Goal: Feedback & Contribution: Submit feedback/report problem

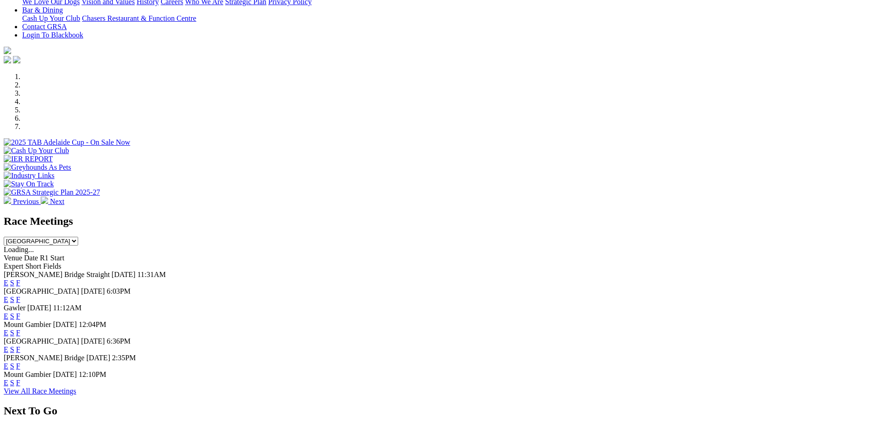
scroll to position [231, 0]
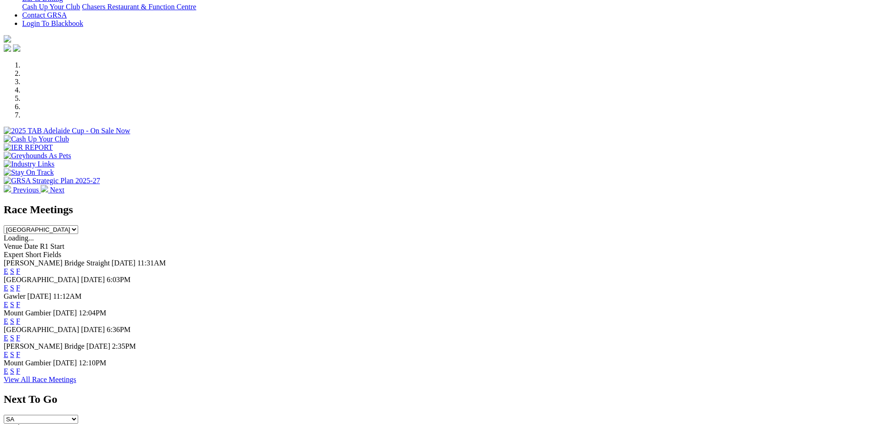
click at [20, 267] on link "F" at bounding box center [18, 271] width 4 height 8
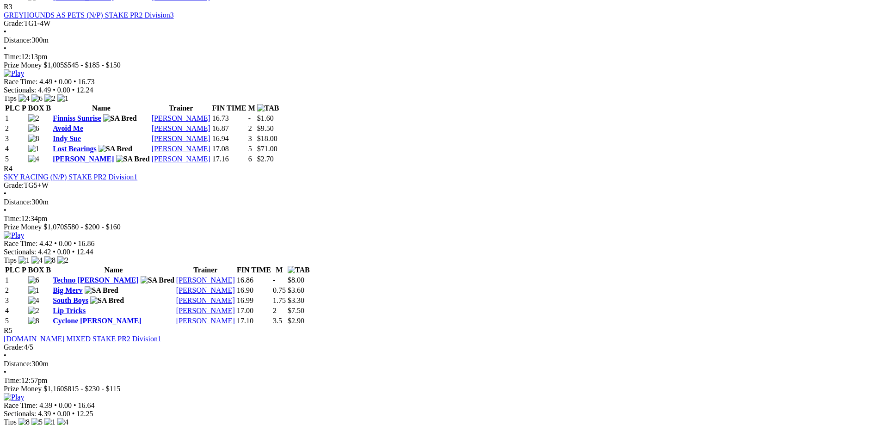
scroll to position [740, 0]
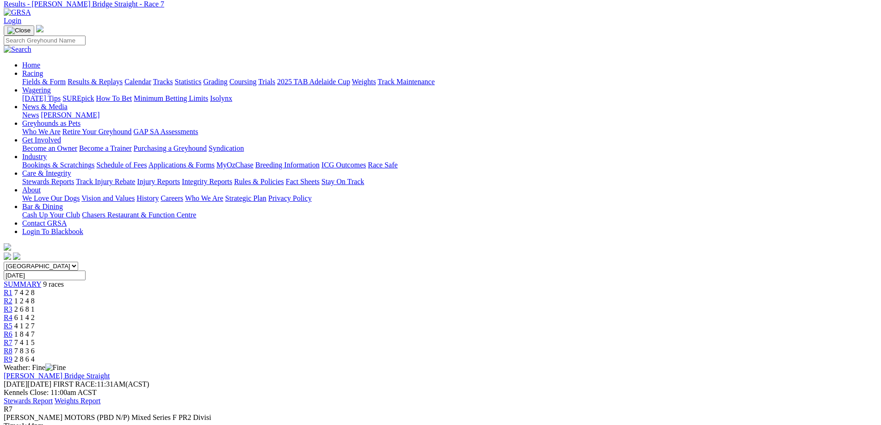
scroll to position [92, 0]
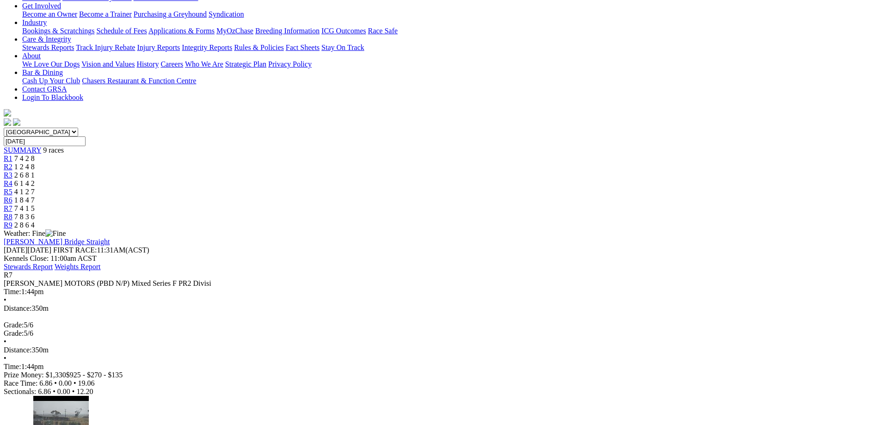
scroll to position [185, 0]
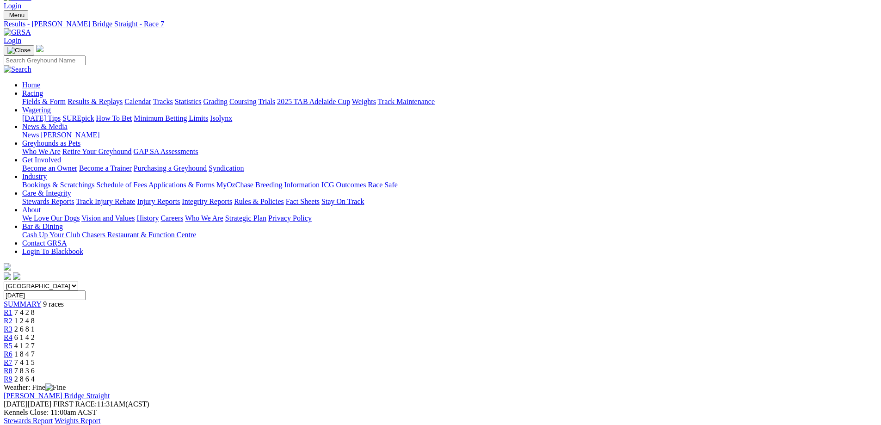
scroll to position [0, 0]
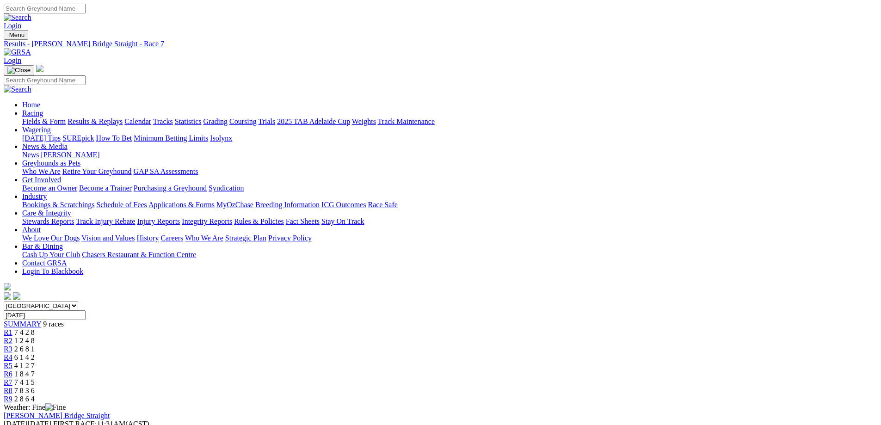
click at [35, 378] on span "7 4 1 5" at bounding box center [24, 382] width 20 height 8
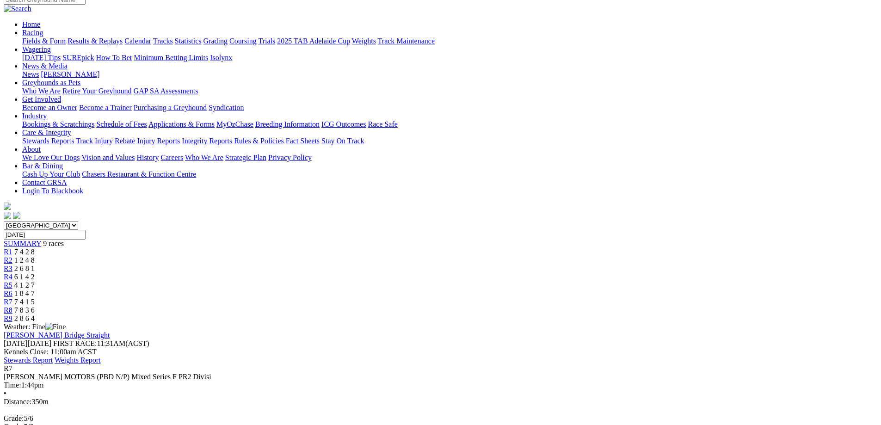
scroll to position [46, 0]
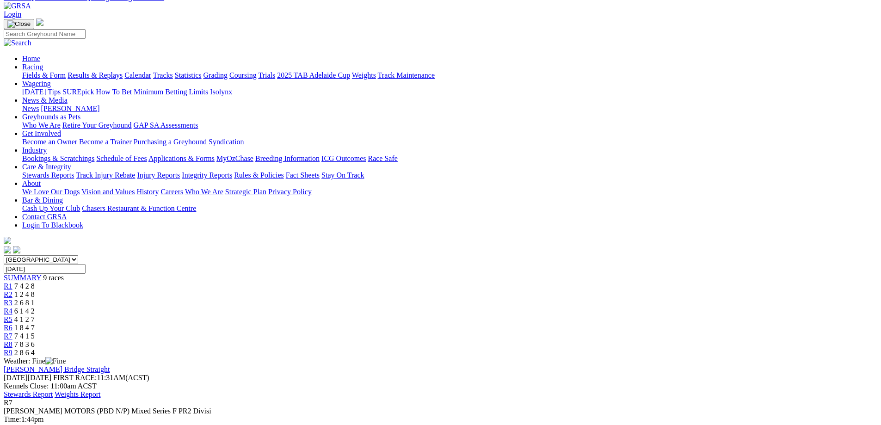
click at [352, 299] on div "R3 2 6 8 1" at bounding box center [440, 303] width 873 height 8
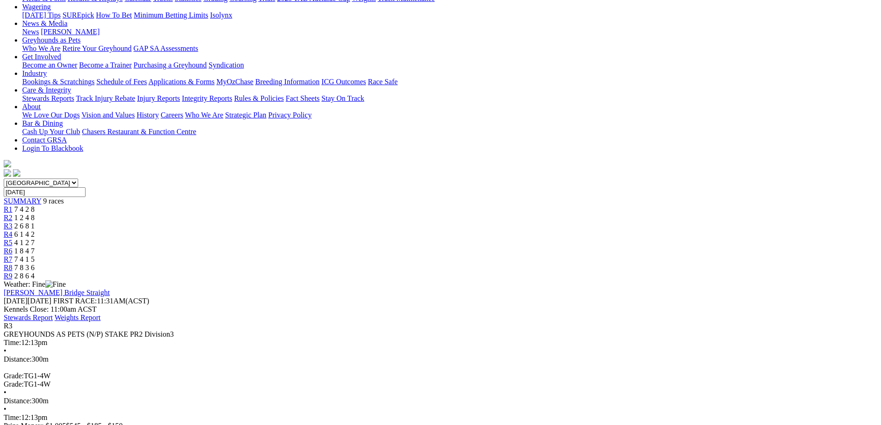
scroll to position [139, 0]
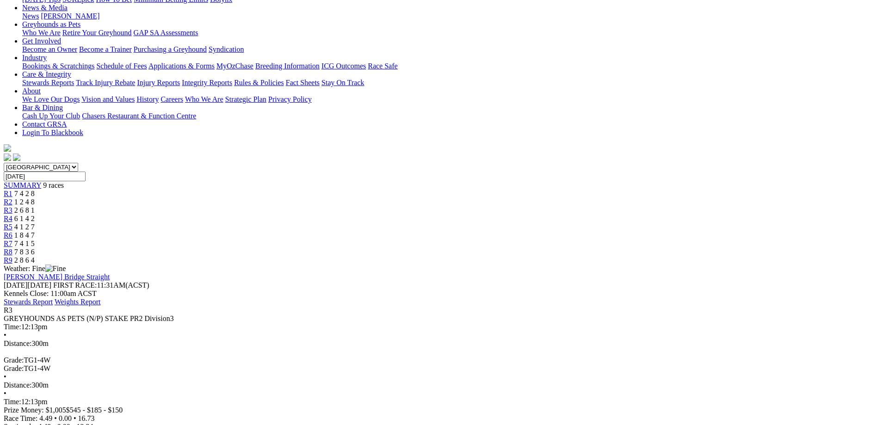
click at [425, 215] on div "R4 6 1 4 2" at bounding box center [440, 219] width 873 height 8
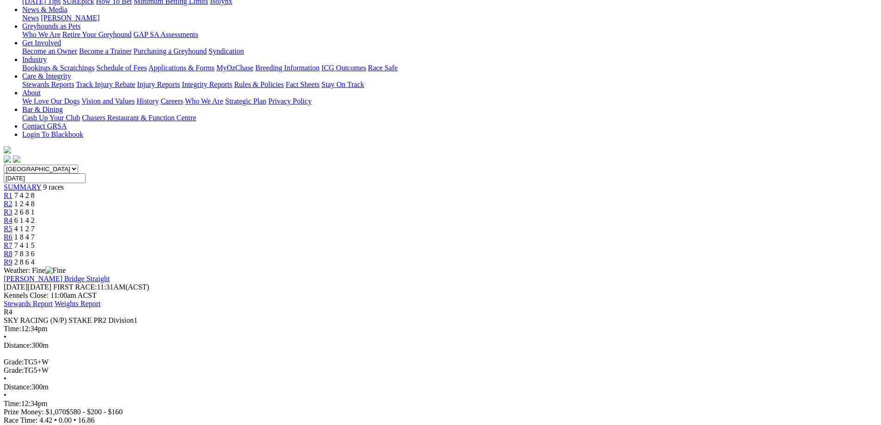
scroll to position [139, 0]
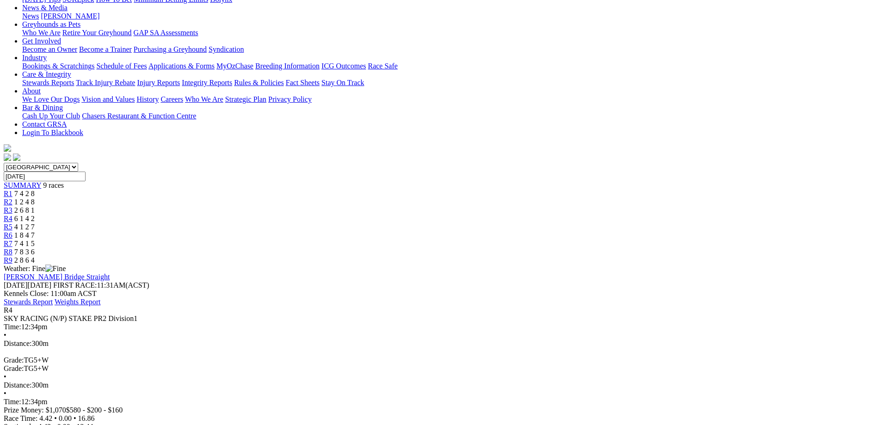
click at [35, 223] on span "4 1 2 7" at bounding box center [24, 227] width 20 height 8
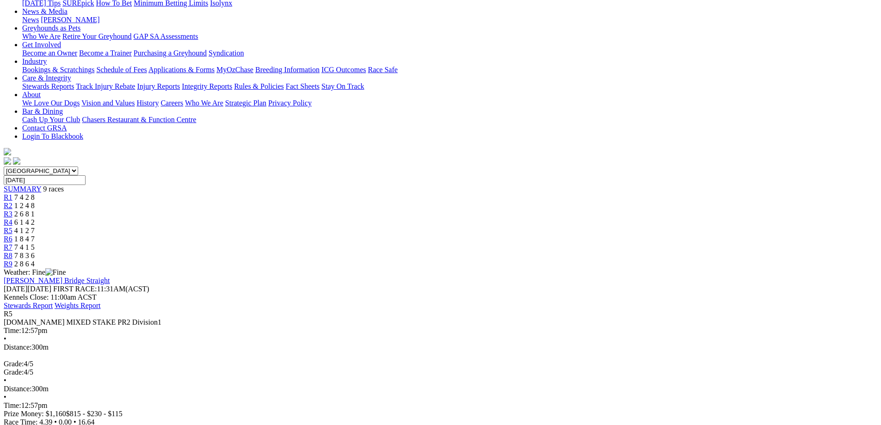
scroll to position [139, 0]
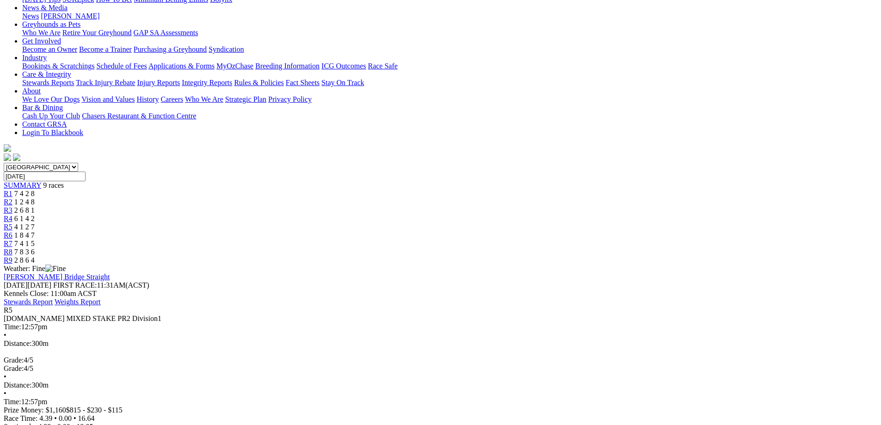
click at [35, 231] on span "1 8 4 7" at bounding box center [24, 235] width 20 height 8
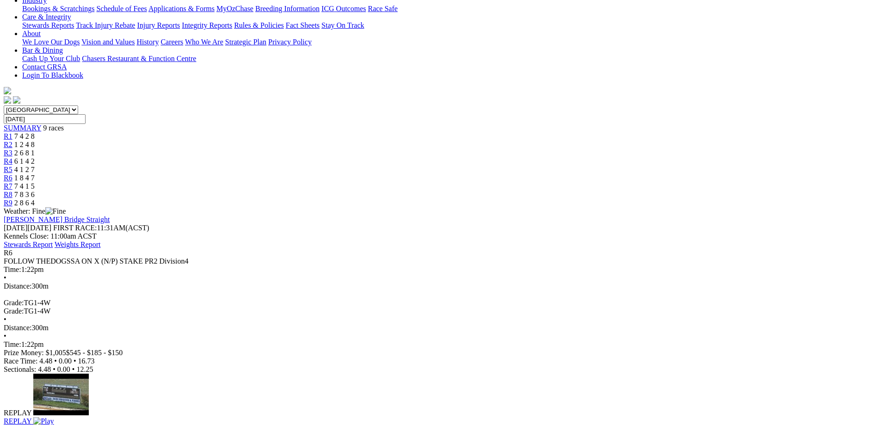
scroll to position [185, 0]
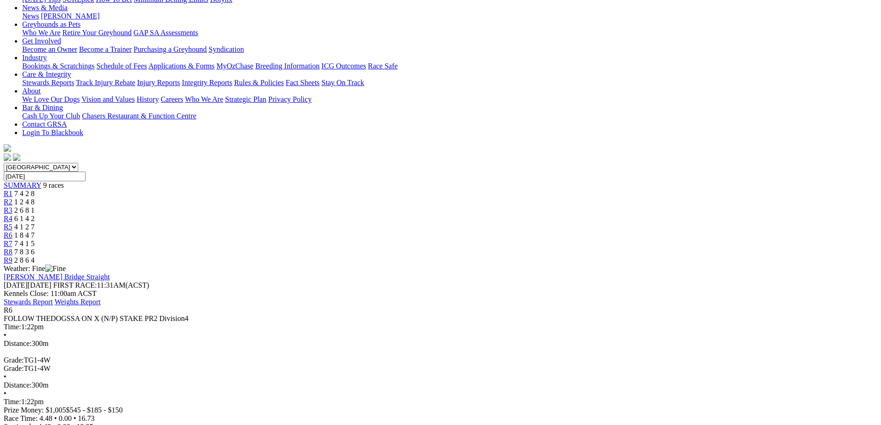
scroll to position [0, 0]
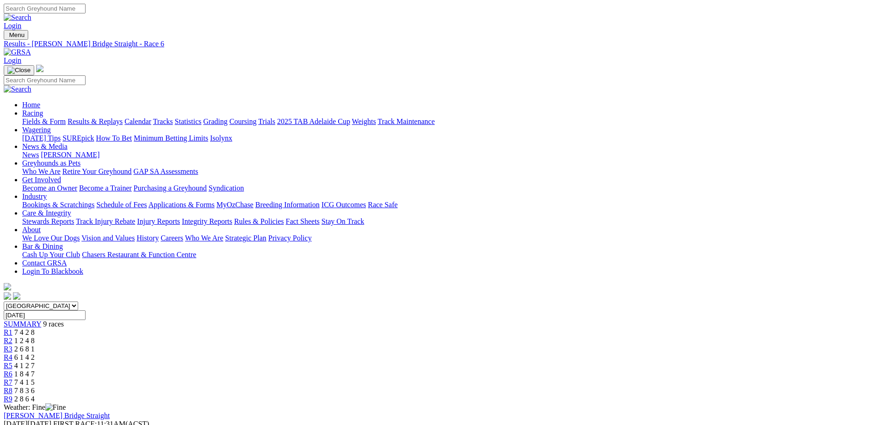
click at [435, 117] on link "Track Maintenance" at bounding box center [406, 121] width 57 height 8
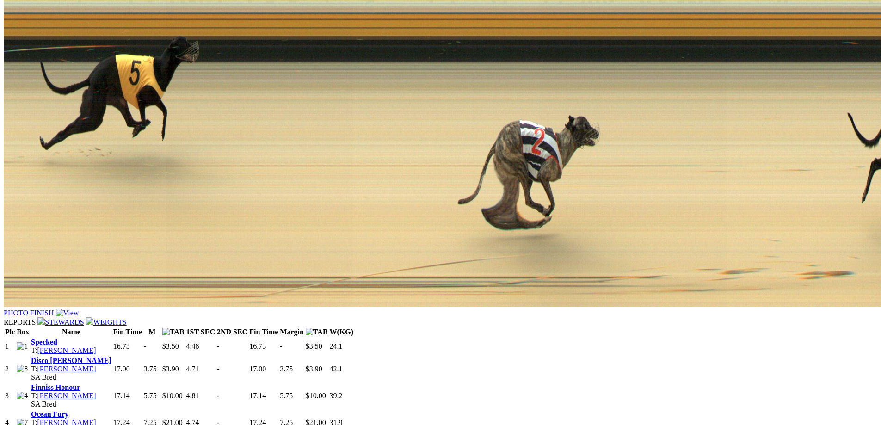
scroll to position [584, 0]
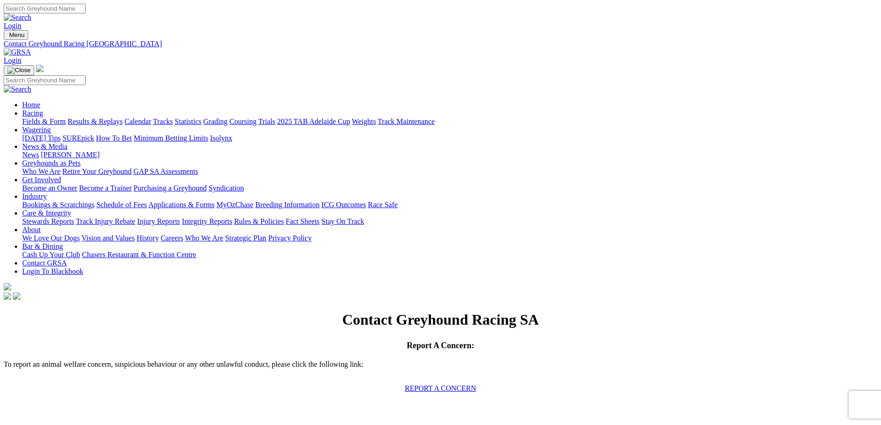
scroll to position [139, 0]
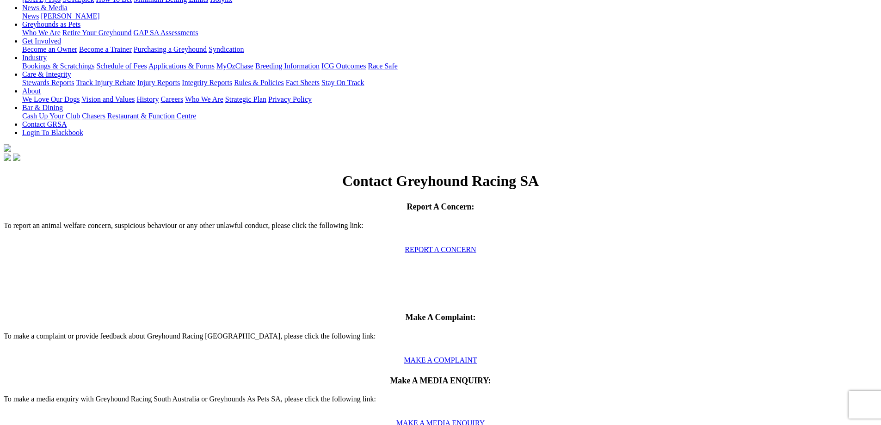
type input "Jackie"
type input "P"
type input "H"
type input "Phillips"
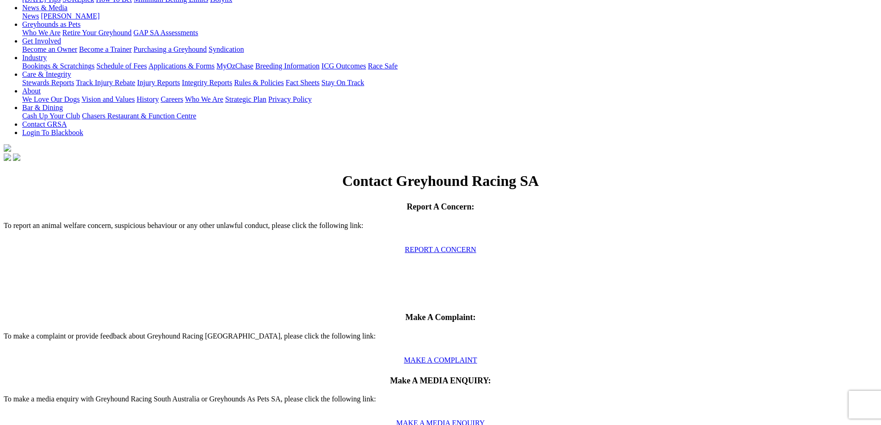
type input "jackie.phillips.5023@gmail.com"
type input "Track query"
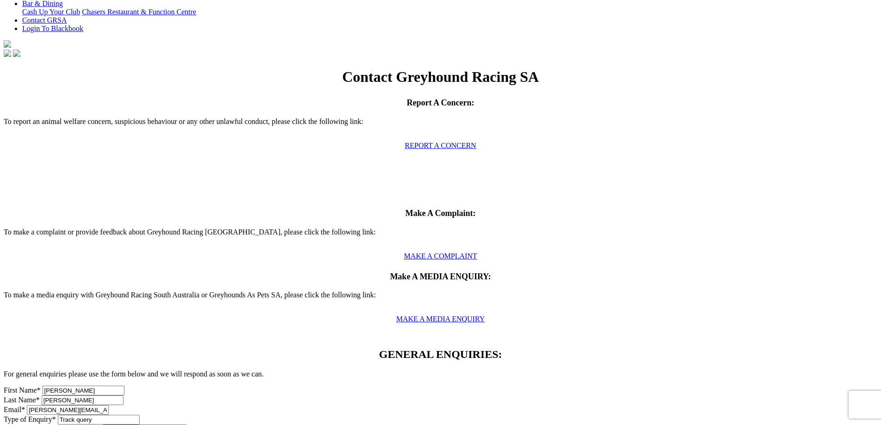
scroll to position [185, 0]
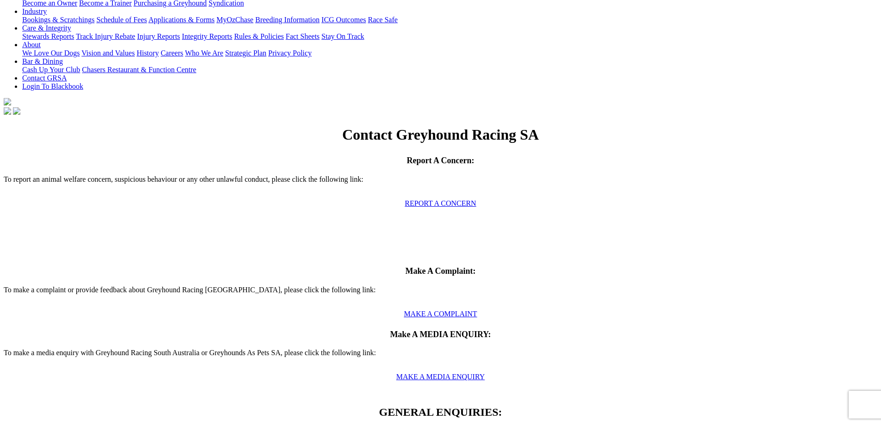
type textarea "Hi, I noticed a lot of the same injuries at Murray Bridge Straight today. It wo…"
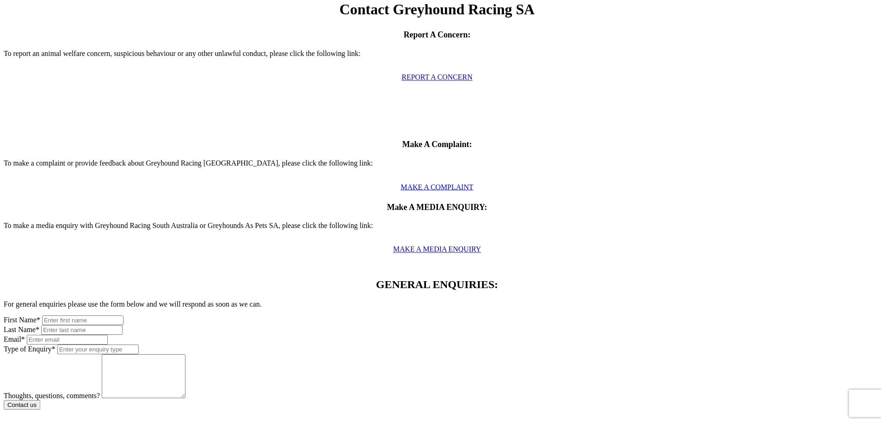
scroll to position [313, 0]
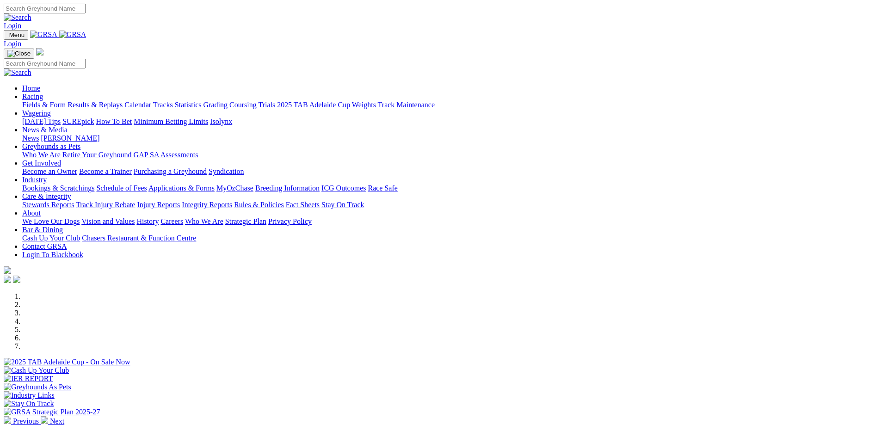
scroll to position [277, 0]
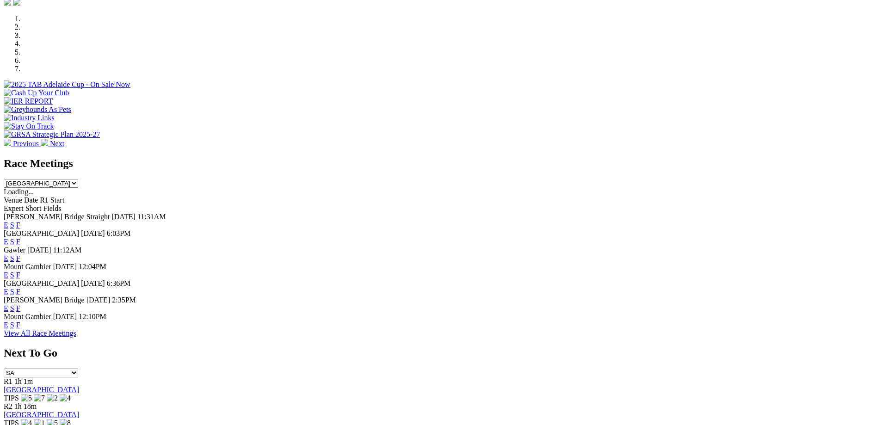
click at [20, 311] on link "F" at bounding box center [18, 308] width 4 height 8
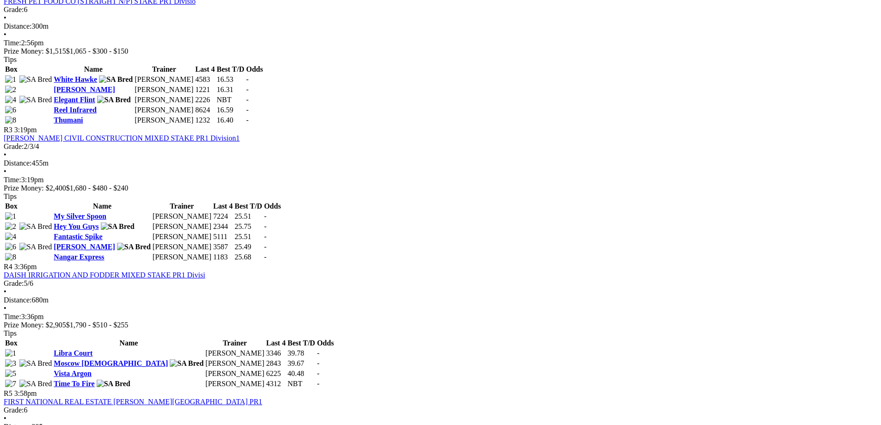
scroll to position [647, 0]
